Goal: Check status: Check status

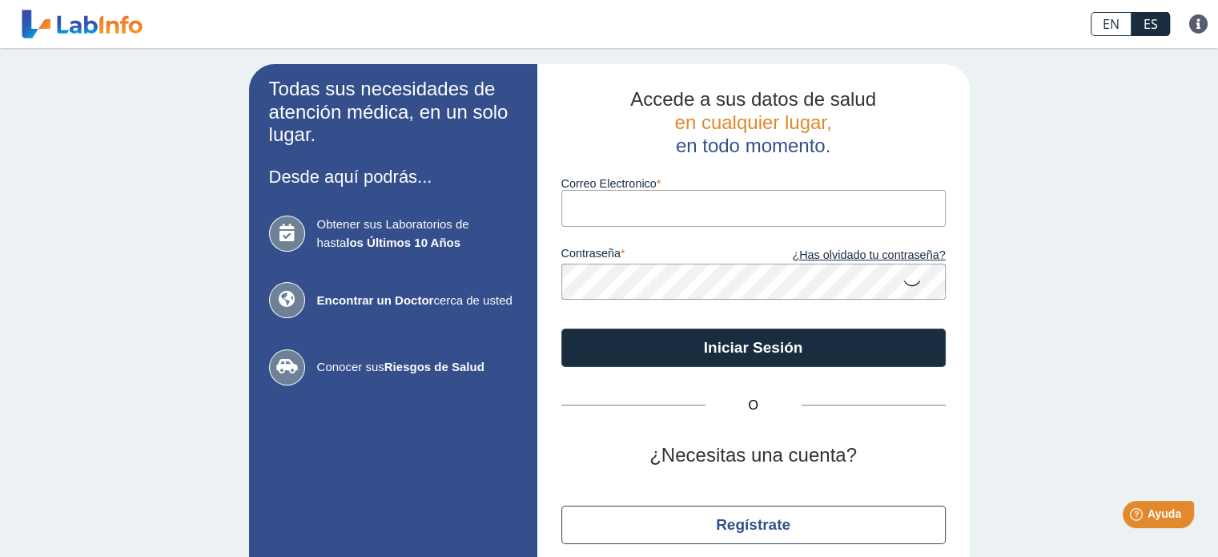
click at [651, 198] on input "Correo Electronico" at bounding box center [754, 208] width 385 height 36
type input "[EMAIL_ADDRESS][DOMAIN_NAME]"
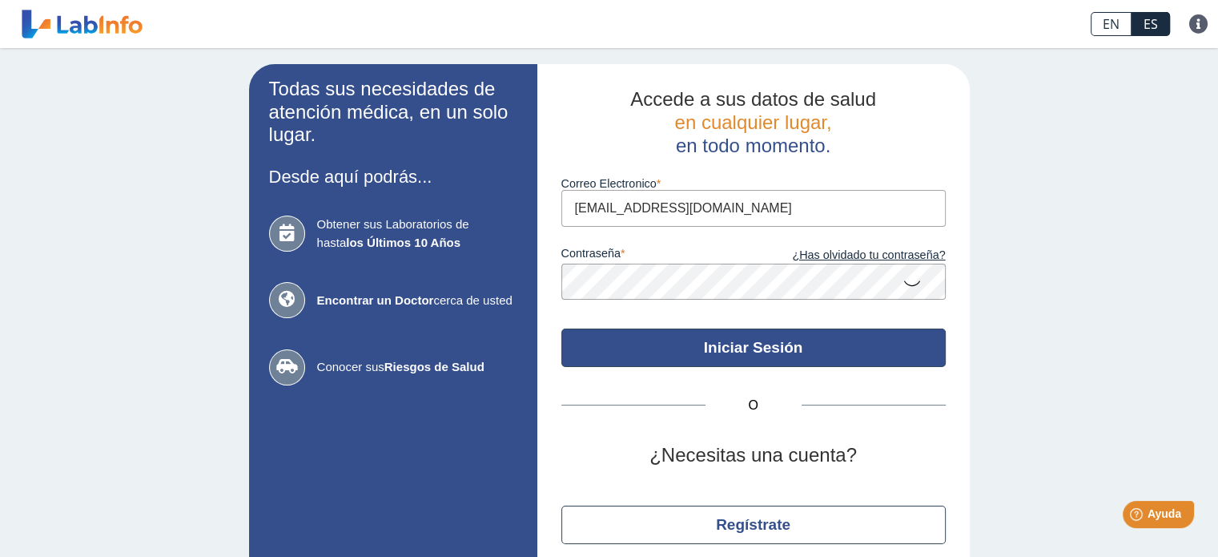
click at [656, 340] on button "Iniciar Sesión" at bounding box center [754, 347] width 385 height 38
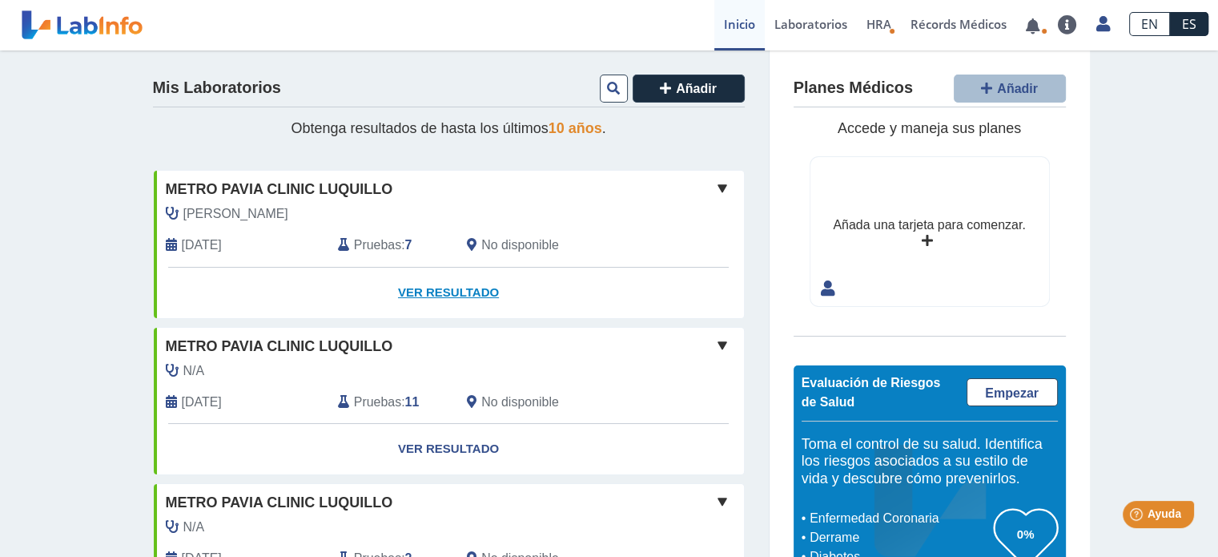
click at [437, 291] on link "Ver Resultado" at bounding box center [449, 293] width 590 height 50
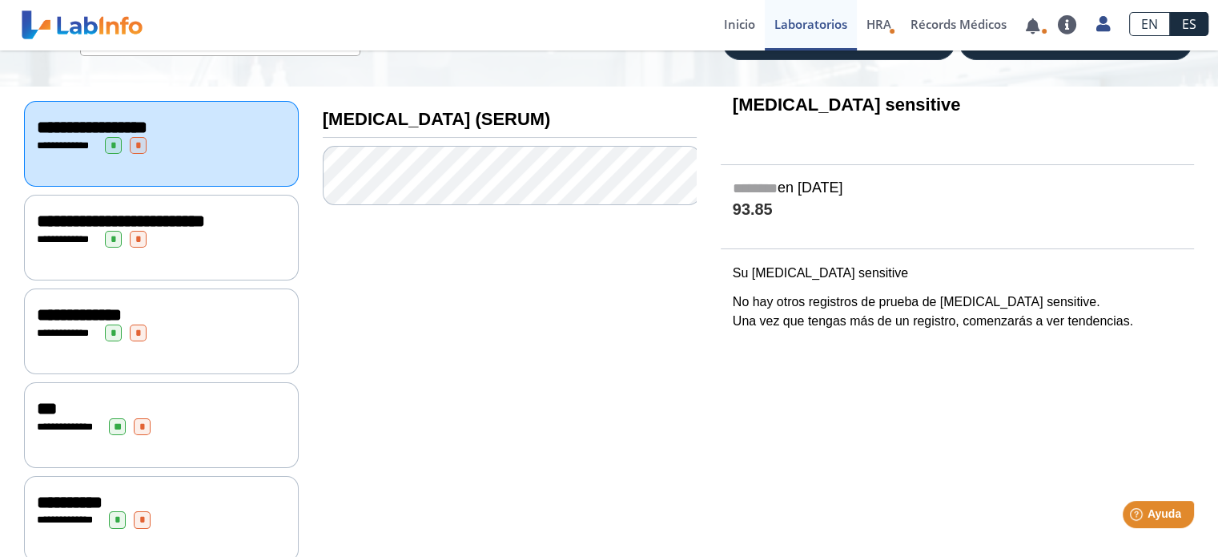
scroll to position [151, 0]
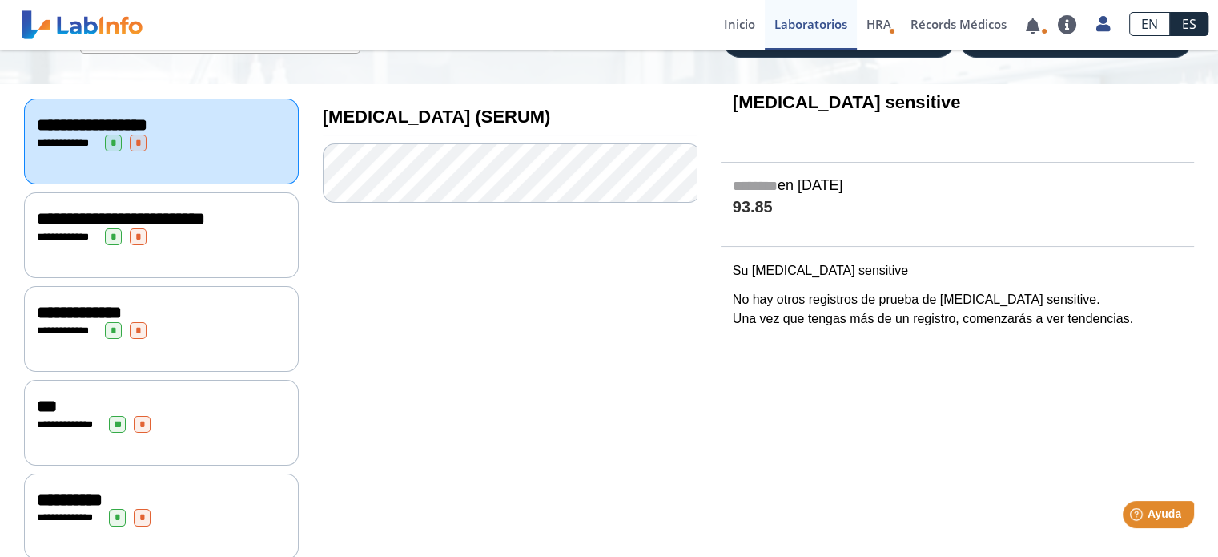
click at [218, 334] on div "**********" at bounding box center [161, 330] width 249 height 17
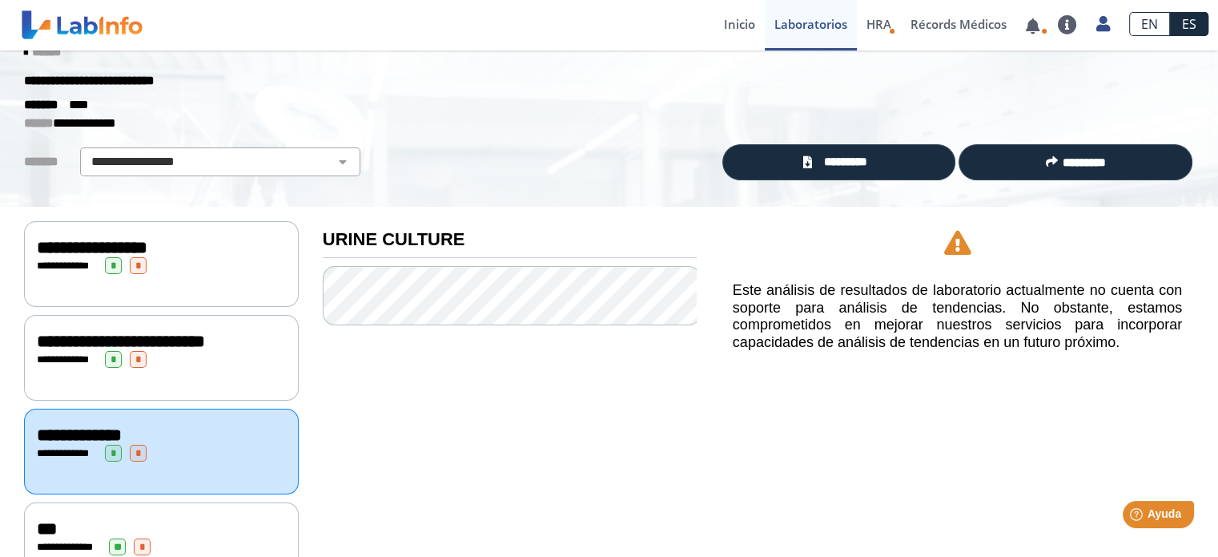
scroll to position [34, 0]
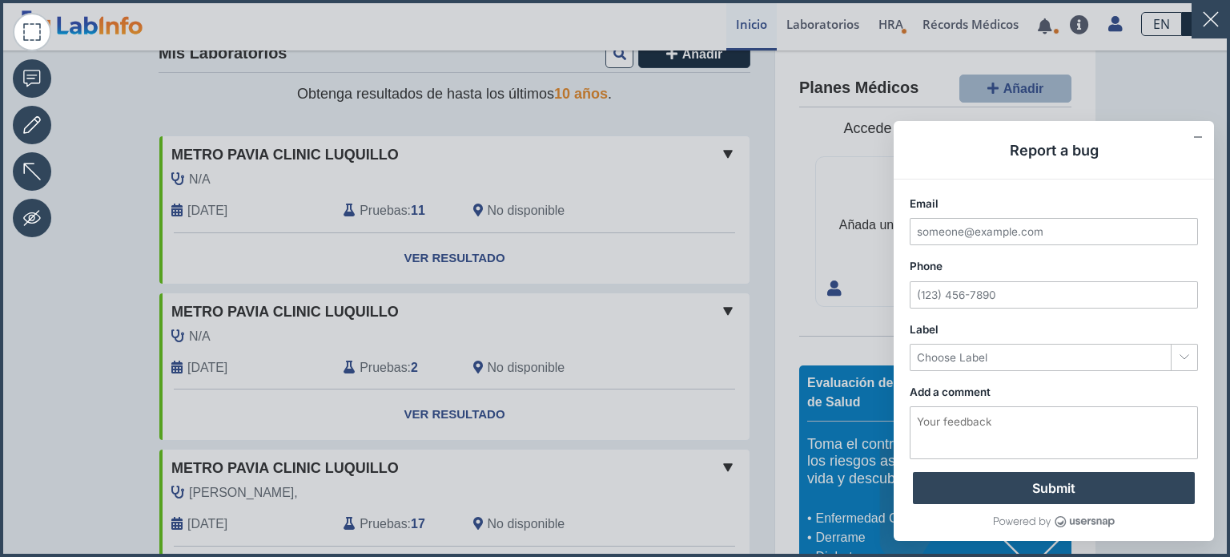
click at [737, 107] on icon at bounding box center [615, 278] width 1230 height 557
click at [1199, 18] on button "button" at bounding box center [1211, 19] width 38 height 38
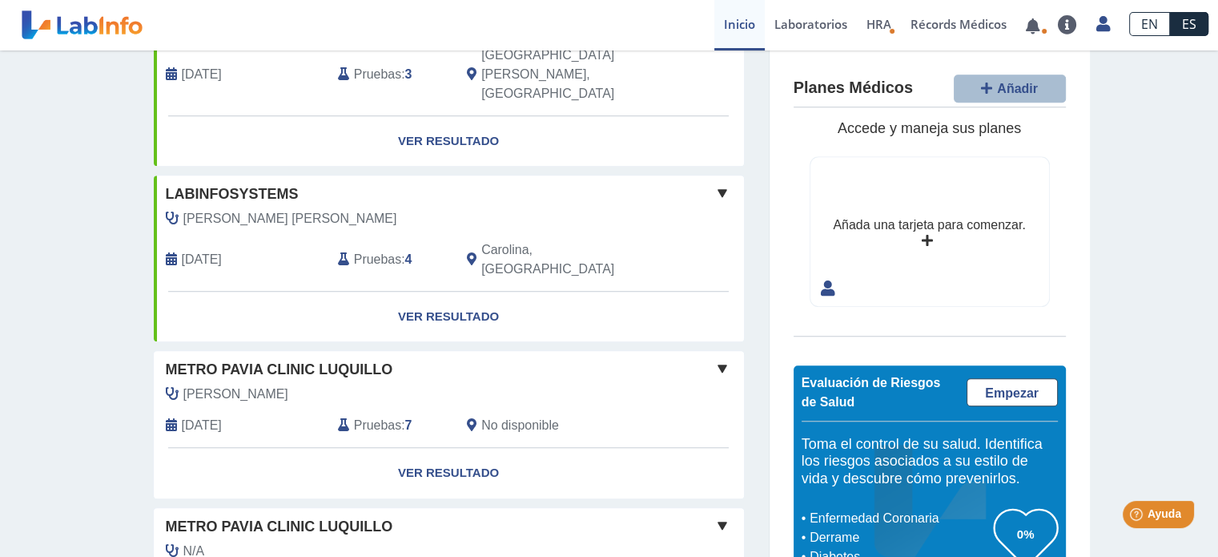
scroll to position [1266, 0]
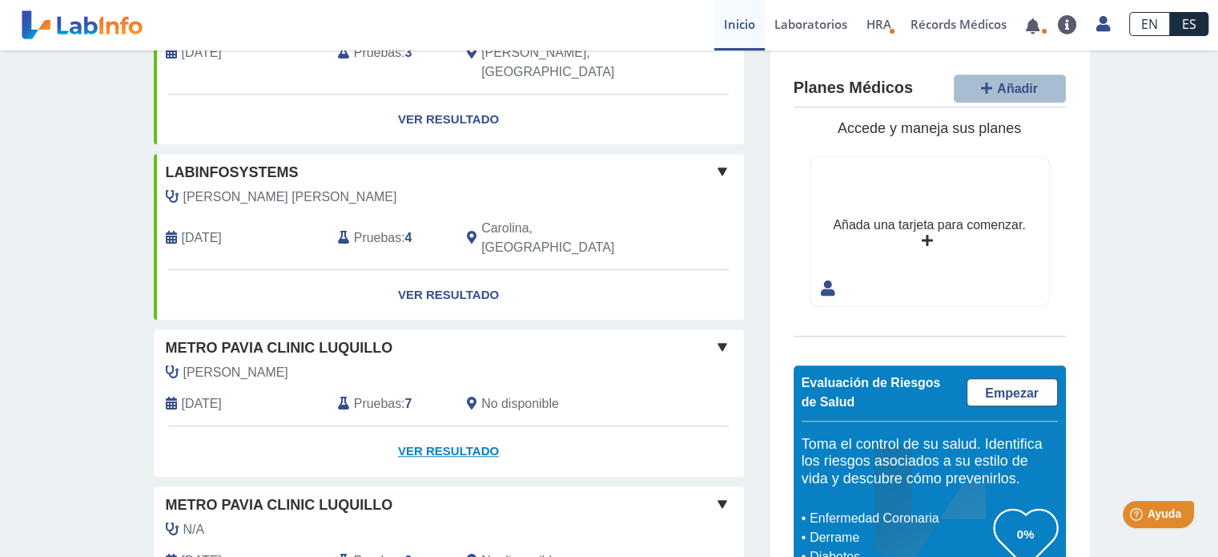
click at [414, 426] on link "Ver Resultado" at bounding box center [449, 451] width 590 height 50
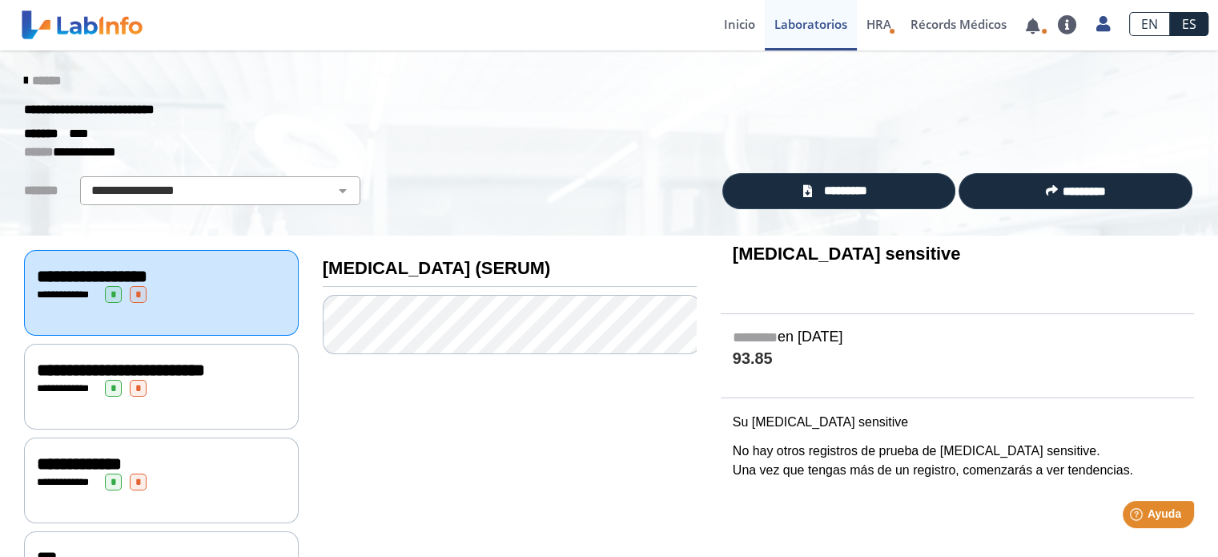
click at [122, 473] on span "**********" at bounding box center [79, 464] width 85 height 18
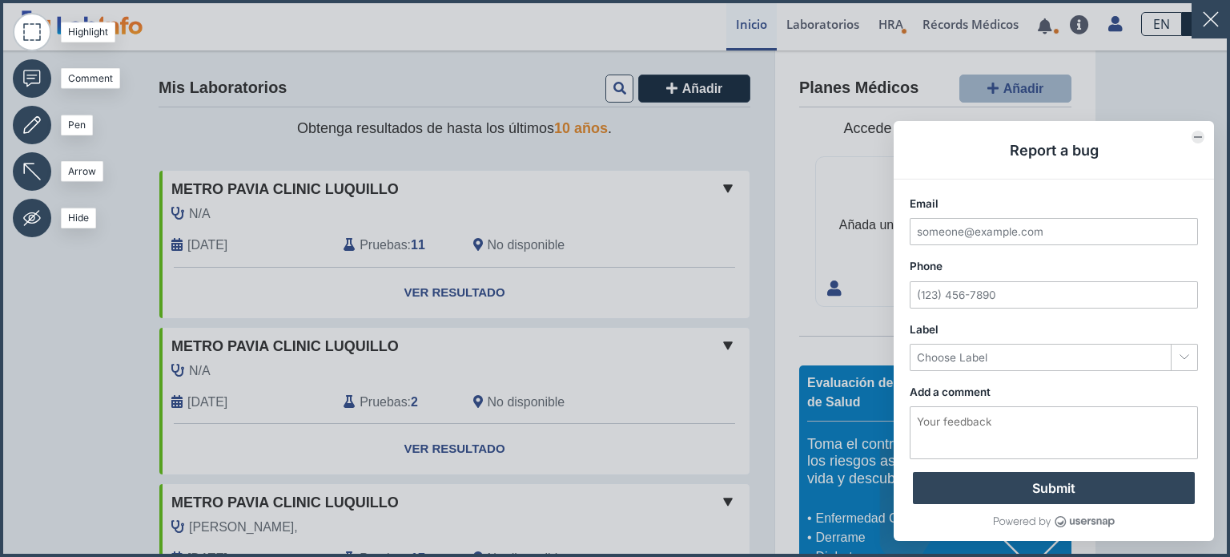
click at [1194, 138] on icon "Collapse form" at bounding box center [1198, 137] width 8 height 8
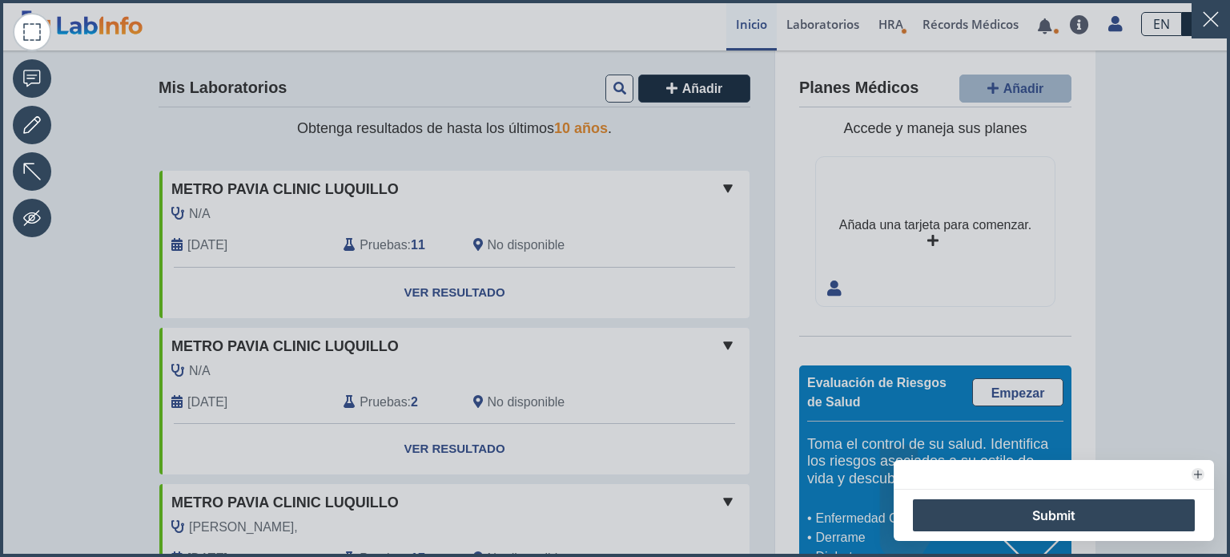
click at [1144, 345] on icon at bounding box center [615, 278] width 1230 height 557
click at [1192, 37] on button "button" at bounding box center [1211, 19] width 38 height 38
